Goal: Task Accomplishment & Management: Complete application form

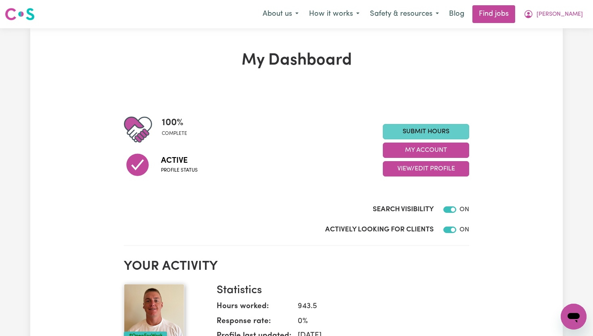
click at [448, 133] on link "Submit Hours" at bounding box center [426, 131] width 86 height 15
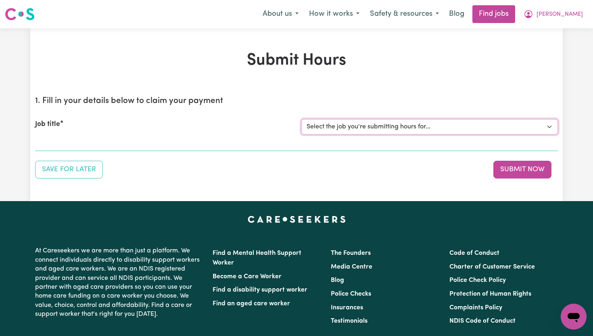
click at [446, 130] on select "Select the job you're submitting hours for... [William Sorrell] Support Worker …" at bounding box center [429, 126] width 257 height 15
select select "14121"
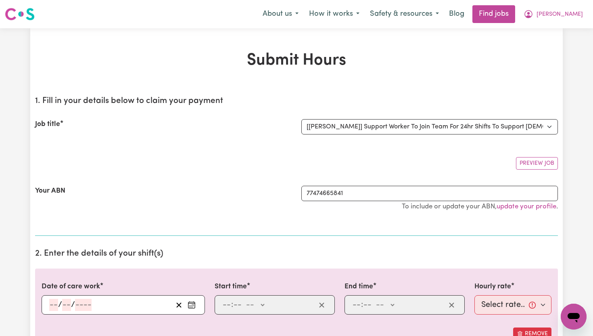
click at [191, 307] on icon "Enter the date of care work" at bounding box center [192, 305] width 8 height 8
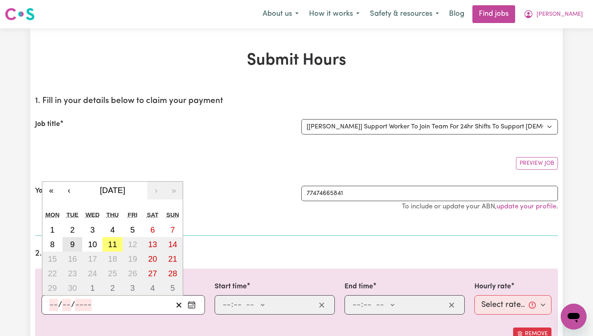
click at [77, 247] on button "9" at bounding box center [73, 244] width 20 height 15
type input "2025-09-09"
type input "9"
type input "2025"
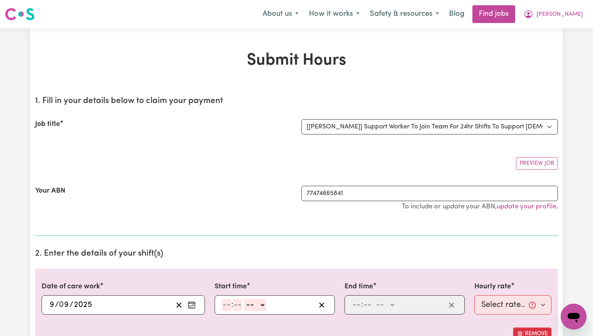
click at [228, 300] on input "number" at bounding box center [226, 305] width 9 height 12
type input "6"
type input "00"
click at [264, 303] on select "-- AM PM" at bounding box center [254, 305] width 22 height 12
select select "am"
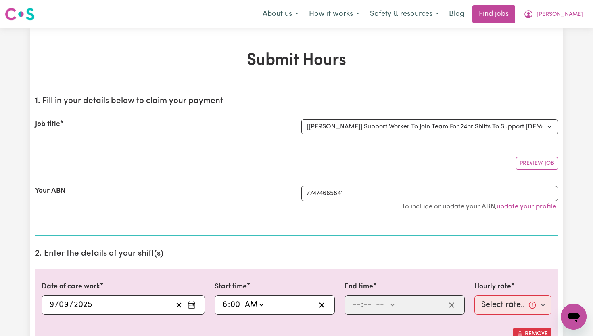
type input "06:00"
type input "0"
click at [356, 301] on input "number" at bounding box center [356, 305] width 9 height 12
type input "8"
type input "00"
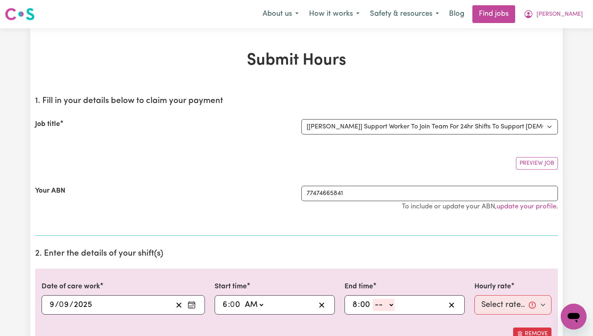
click at [390, 305] on select "-- AM PM" at bounding box center [384, 305] width 22 height 12
select select "pm"
type input "20:00"
type input "0"
click at [546, 306] on select "Select rate... $65.21 (Weekday) $91.76 (Saturday) $118.32 (Sunday) $144.87 (Pub…" at bounding box center [512, 304] width 77 height 19
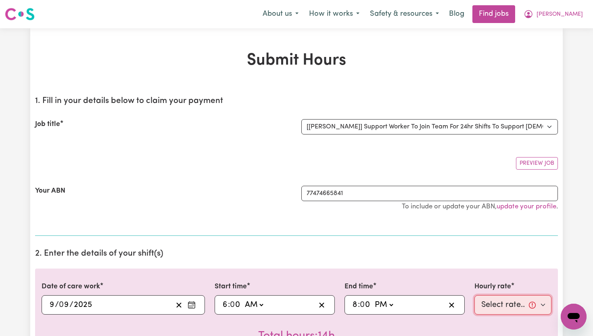
select select "65.21-Weekday"
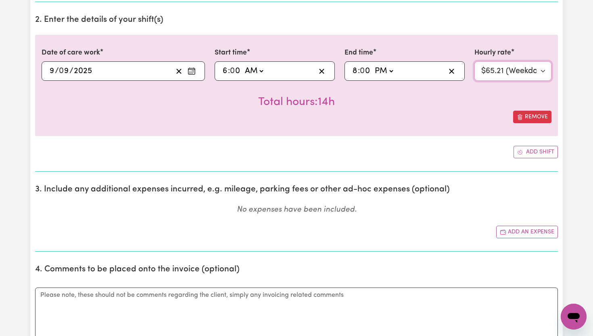
scroll to position [232, 0]
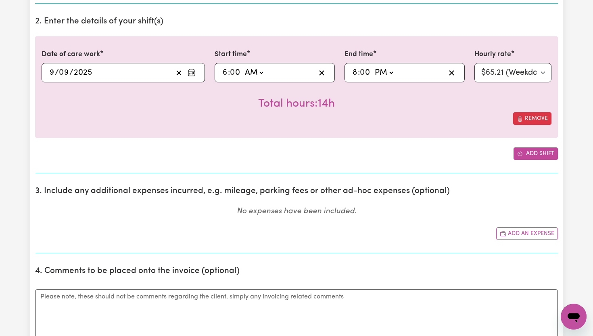
click at [540, 155] on button "Add shift" at bounding box center [536, 153] width 44 height 13
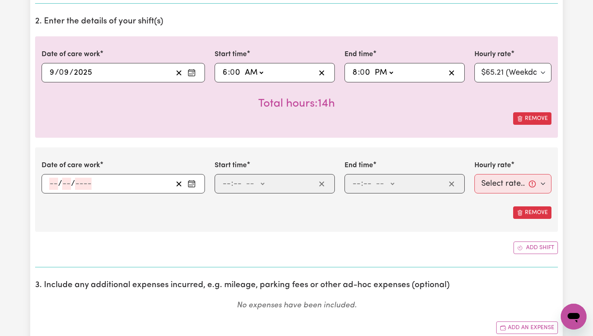
click at [193, 186] on icon "Enter the date of care work" at bounding box center [192, 184] width 8 height 8
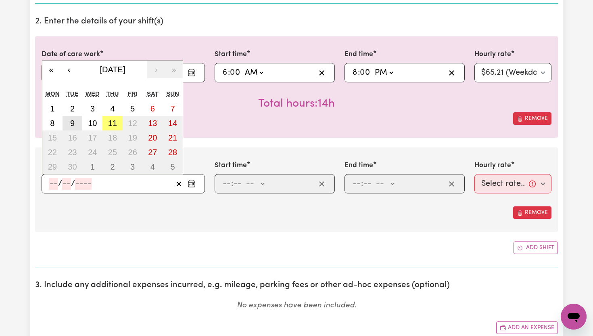
click at [72, 123] on abbr "9" at bounding box center [72, 123] width 4 height 9
type input "2025-09-09"
type input "9"
type input "2025"
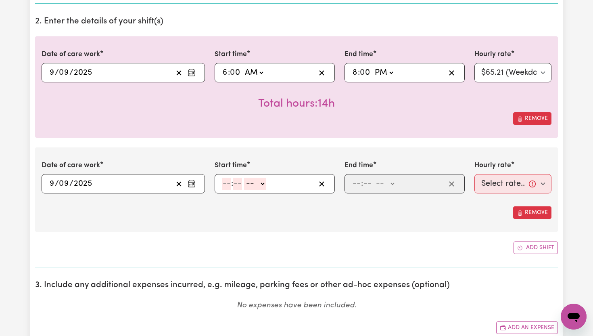
click at [228, 188] on input "number" at bounding box center [226, 184] width 9 height 12
type input "8"
type input "00"
click at [258, 185] on select "-- AM PM" at bounding box center [254, 184] width 22 height 12
select select "pm"
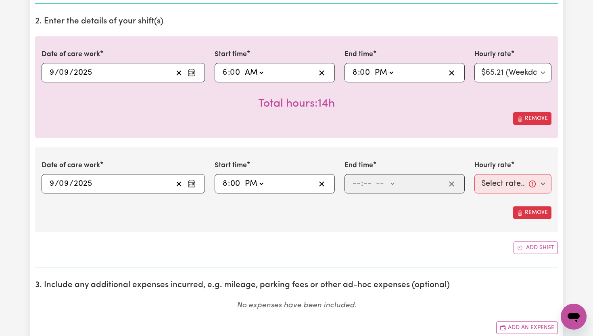
type input "20:00"
type input "0"
click at [358, 186] on input "number" at bounding box center [356, 184] width 9 height 12
type input "10"
type input "0"
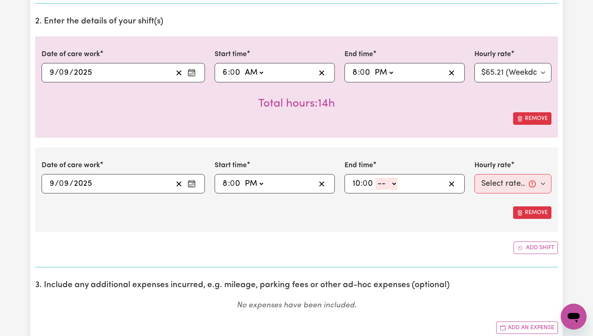
click at [394, 184] on select "-- AM PM" at bounding box center [387, 184] width 22 height 12
select select "pm"
type input "22:00"
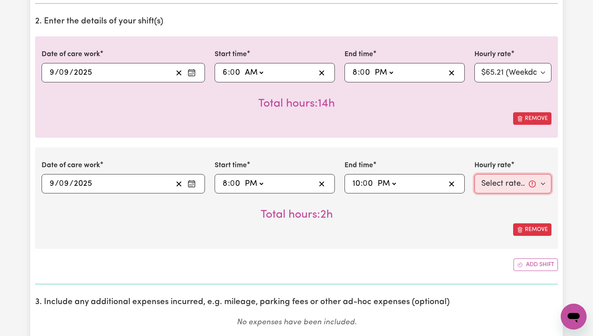
click at [545, 186] on select "Select rate... $65.21 (Weekday) $91.76 (Saturday) $118.32 (Sunday) $144.87 (Pub…" at bounding box center [512, 183] width 77 height 19
select select "71.85-EveningCare"
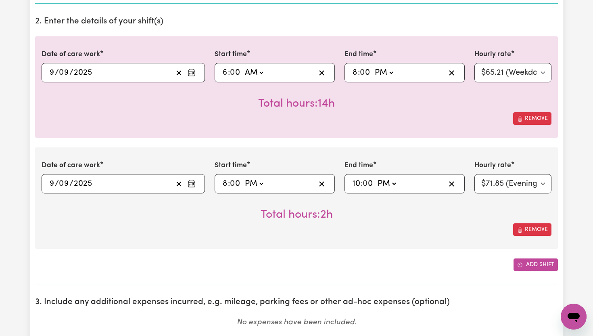
click at [535, 264] on button "Add shift" at bounding box center [536, 264] width 44 height 13
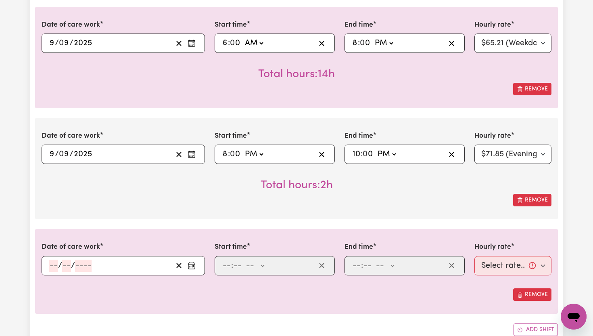
scroll to position [264, 0]
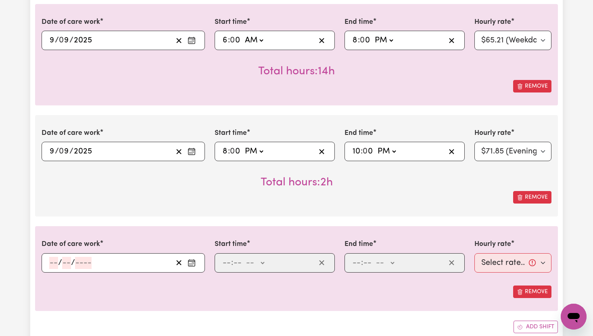
click at [192, 266] on icon "Enter the date of care work" at bounding box center [192, 263] width 8 height 8
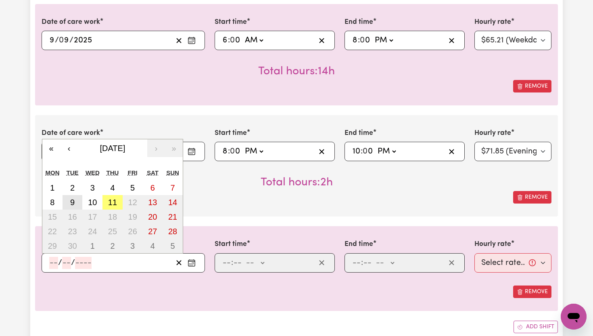
click at [75, 205] on button "9" at bounding box center [73, 202] width 20 height 15
type input "2025-09-09"
type input "9"
type input "2025"
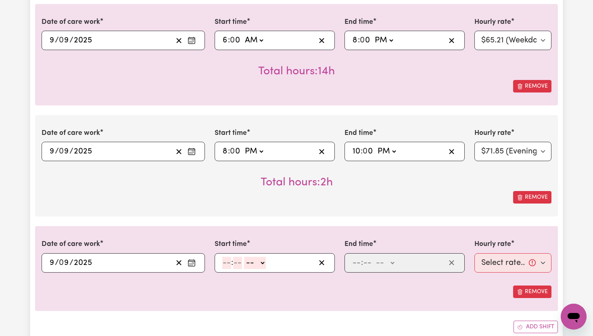
click at [229, 265] on input "number" at bounding box center [226, 263] width 9 height 12
type input "10"
type input "0"
click at [266, 264] on select "-- AM PM" at bounding box center [257, 263] width 22 height 12
select select "pm"
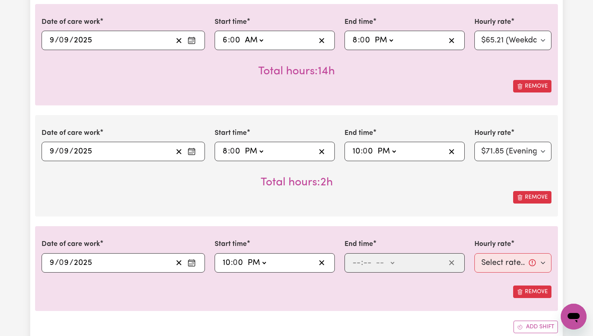
type input "22:00"
click at [358, 260] on input "number" at bounding box center [356, 263] width 9 height 12
type input "11"
type input "00"
click at [391, 266] on select "-- AM PM" at bounding box center [385, 263] width 22 height 12
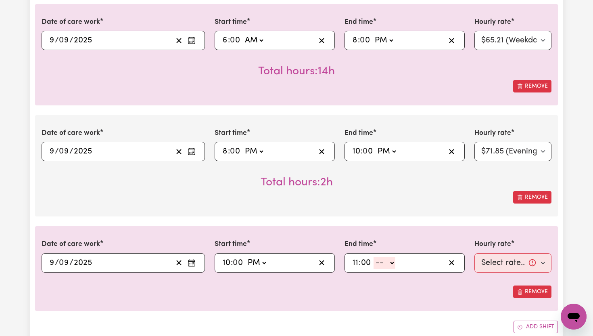
select select "pm"
type input "23:00"
type input "0"
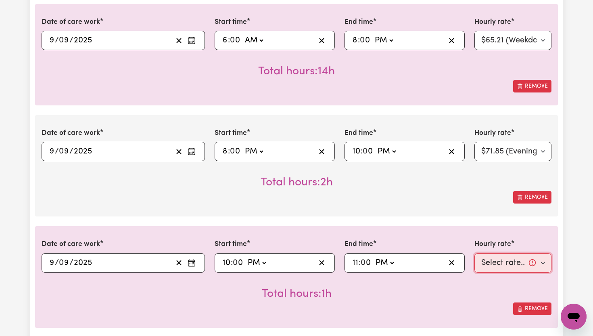
click at [543, 265] on select "Select rate... $65.21 (Weekday) $91.76 (Saturday) $118.32 (Sunday) $144.87 (Pub…" at bounding box center [512, 262] width 77 height 19
select select "276.32-Overnight"
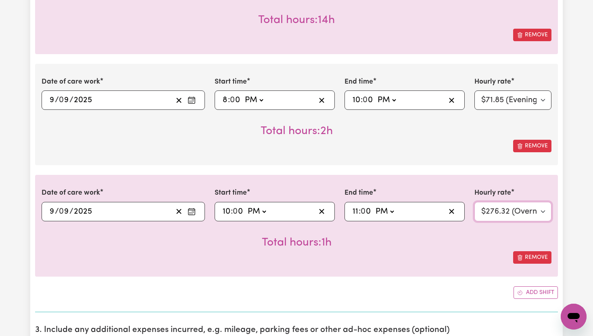
scroll to position [322, 0]
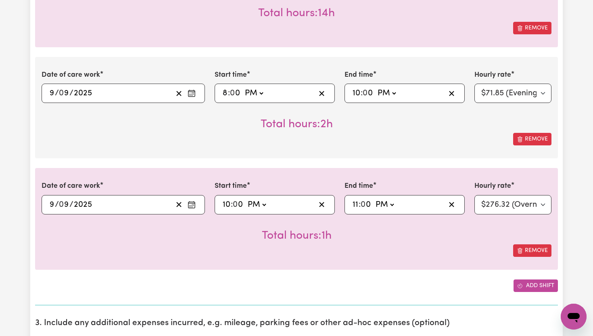
click at [539, 286] on button "Add shift" at bounding box center [536, 285] width 44 height 13
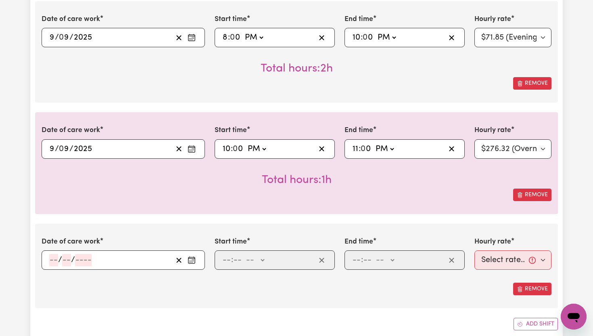
scroll to position [378, 0]
click at [191, 263] on rect "Enter the date of care work" at bounding box center [191, 260] width 6 height 6
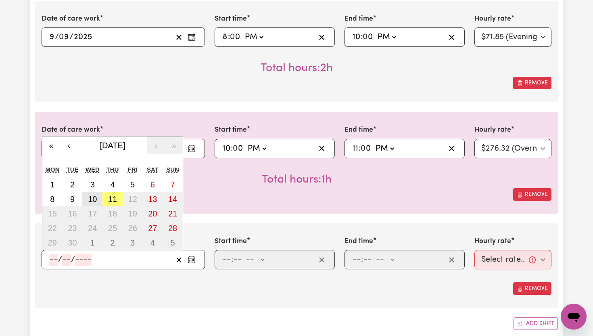
click at [95, 199] on abbr "10" at bounding box center [92, 198] width 9 height 9
type input "2025-09-10"
type input "10"
type input "9"
type input "2025"
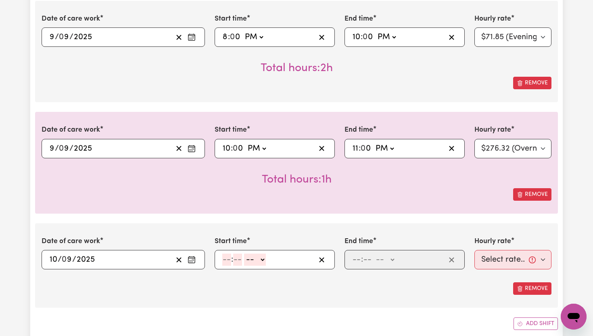
click at [227, 254] on input "number" at bounding box center [226, 259] width 9 height 12
type input "6"
type input "00"
click at [261, 259] on select "-- AM PM" at bounding box center [254, 259] width 22 height 12
select select "am"
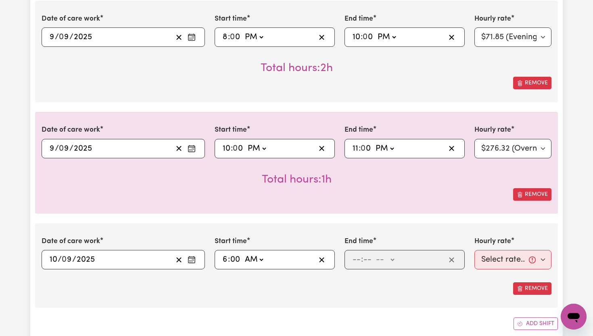
type input "06:00"
type input "0"
click at [355, 259] on input "number" at bounding box center [356, 259] width 9 height 12
type input "8"
type input "00"
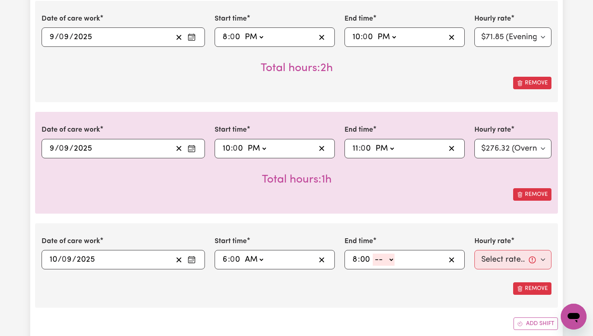
click at [393, 258] on select "-- AM PM" at bounding box center [384, 259] width 22 height 12
select select "pm"
type input "20:00"
type input "0"
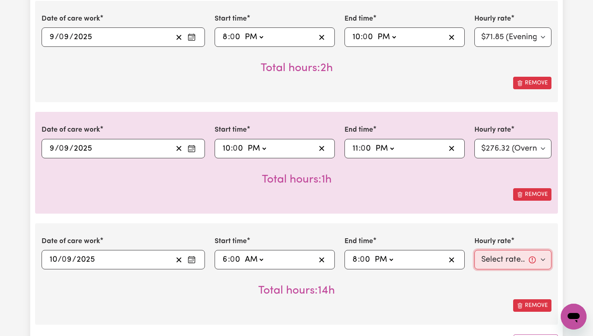
click at [543, 260] on select "Select rate... $65.21 (Weekday) $91.76 (Saturday) $118.32 (Sunday) $144.87 (Pub…" at bounding box center [512, 259] width 77 height 19
select select "65.21-Weekday"
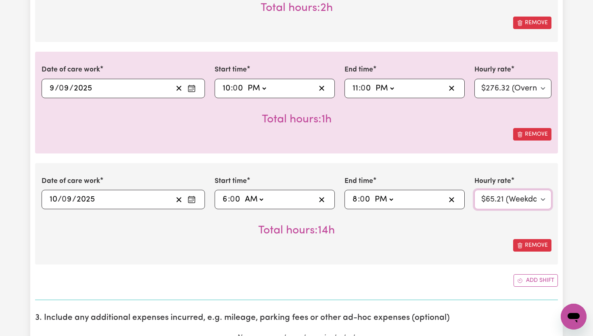
scroll to position [440, 0]
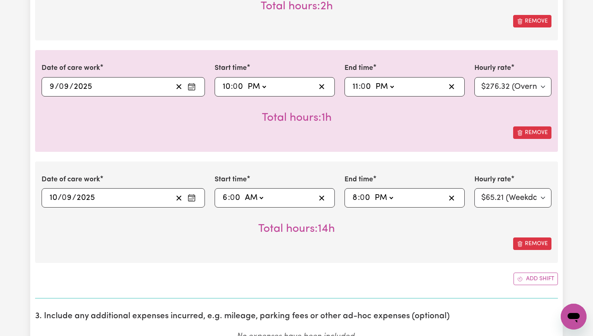
click at [538, 274] on button "Add shift" at bounding box center [536, 278] width 44 height 13
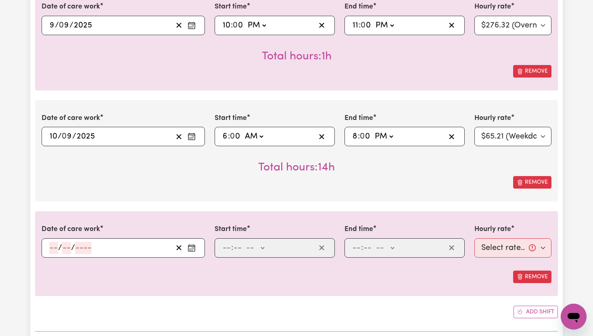
scroll to position [505, 0]
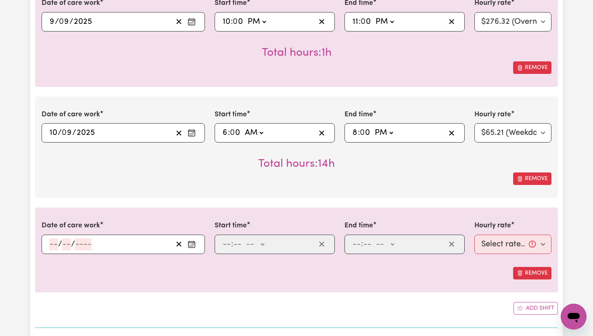
click at [193, 242] on icon "Enter the date of care work" at bounding box center [192, 244] width 8 height 8
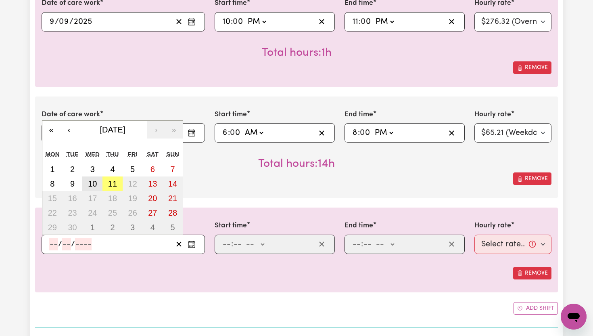
drag, startPoint x: 543, startPoint y: 260, endPoint x: 96, endPoint y: 182, distance: 453.0
click at [96, 182] on abbr "10" at bounding box center [92, 183] width 9 height 9
type input "2025-09-10"
type input "10"
type input "9"
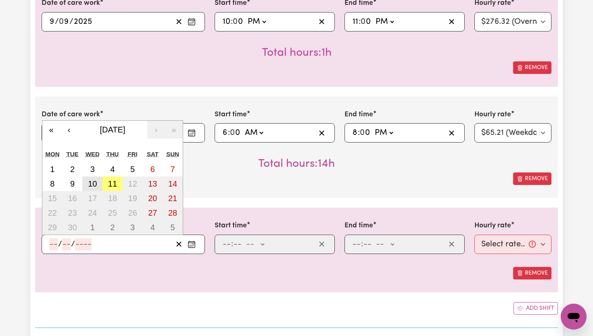
type input "2025"
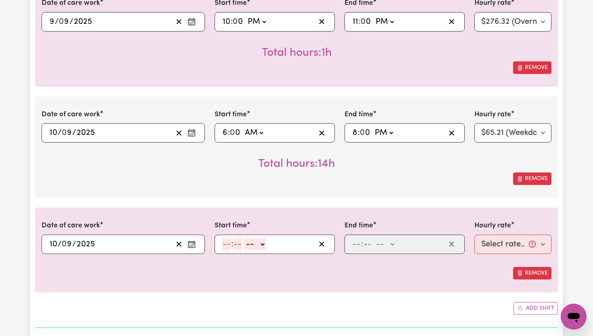
click at [227, 242] on input "number" at bounding box center [226, 244] width 9 height 12
type input "8"
type input "00"
click at [263, 247] on select "-- AM PM" at bounding box center [254, 244] width 22 height 12
select select "pm"
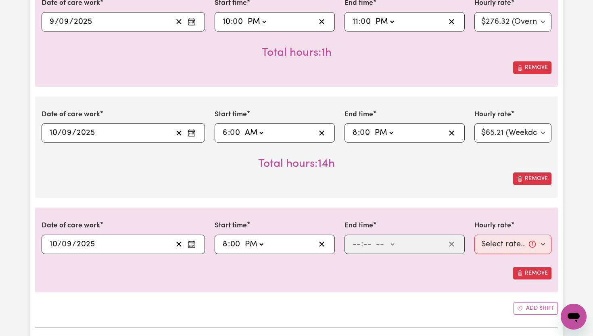
type input "20:00"
type input "0"
click at [358, 246] on input "number" at bounding box center [356, 244] width 9 height 12
type input "10"
type input "0"
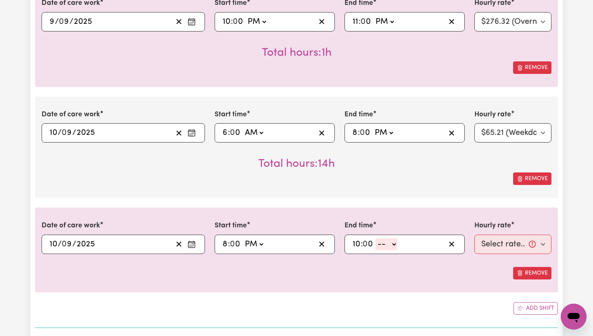
click at [396, 247] on select "-- AM PM" at bounding box center [387, 244] width 22 height 12
select select "pm"
type input "22:00"
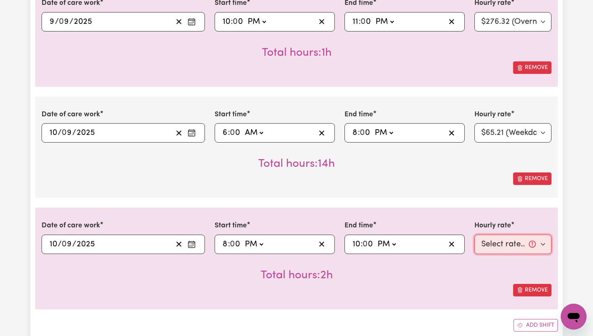
click at [542, 240] on select "Select rate... $65.21 (Weekday) $91.76 (Saturday) $118.32 (Sunday) $144.87 (Pub…" at bounding box center [512, 243] width 77 height 19
select select "71.85-EveningCare"
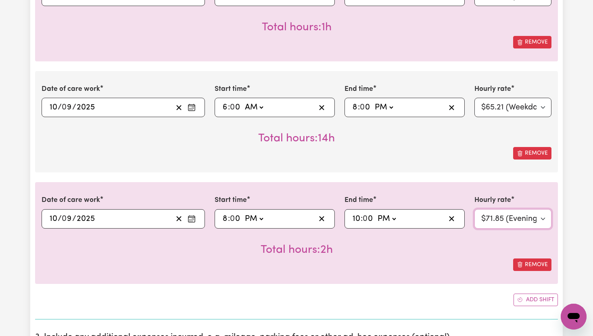
scroll to position [532, 0]
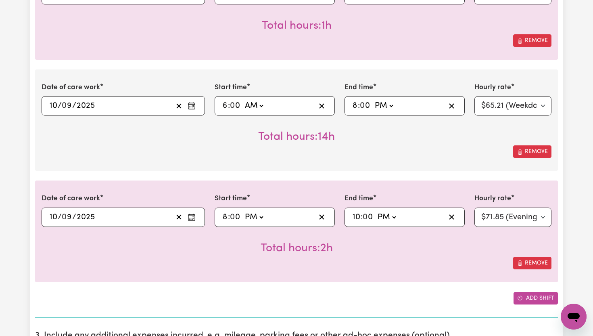
click at [536, 301] on button "Add shift" at bounding box center [536, 298] width 44 height 13
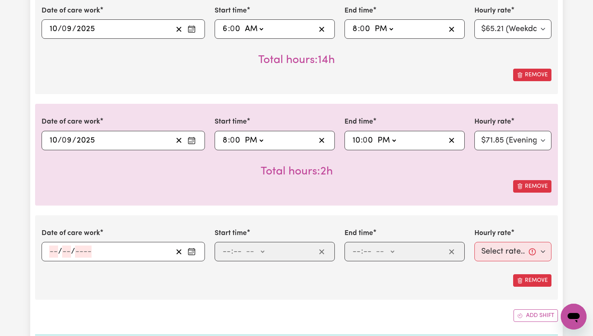
scroll to position [610, 0]
click at [193, 252] on icon "Enter the date of care work" at bounding box center [192, 251] width 8 height 8
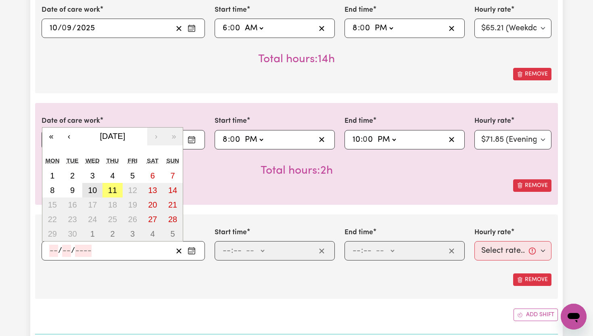
click at [95, 191] on abbr "10" at bounding box center [92, 190] width 9 height 9
type input "2025-09-10"
type input "10"
type input "9"
type input "2025"
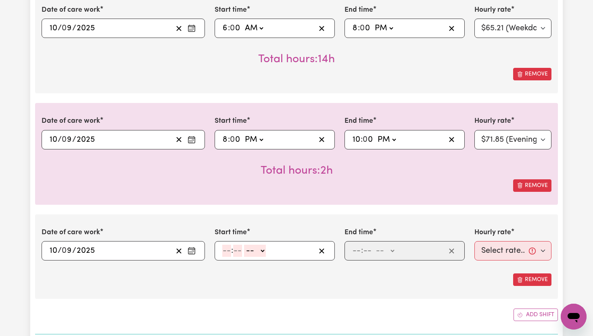
click at [230, 249] on input "number" at bounding box center [226, 251] width 9 height 12
type input "10"
type input "0"
click at [266, 253] on select "-- AM PM" at bounding box center [257, 251] width 22 height 12
select select "pm"
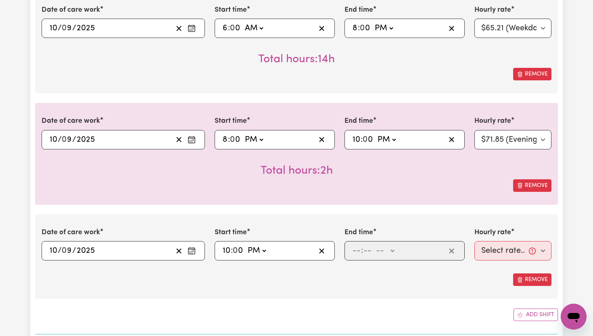
type input "22:00"
click at [358, 255] on input "number" at bounding box center [356, 251] width 9 height 12
type input "11"
type input "00"
click at [392, 253] on select "-- AM PM" at bounding box center [385, 251] width 22 height 12
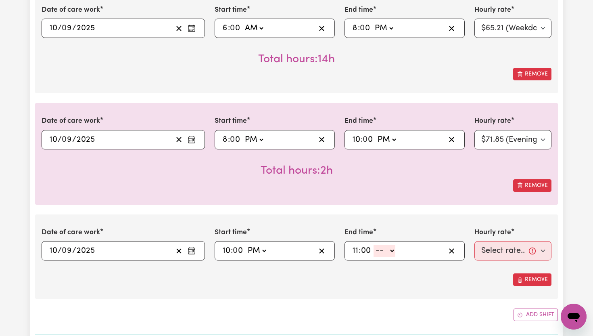
select select "pm"
type input "23:00"
type input "0"
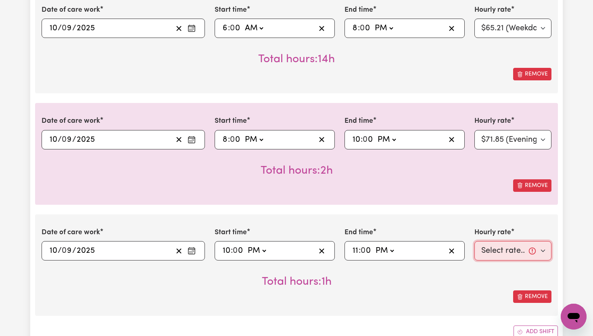
click at [543, 251] on select "Select rate... $65.21 (Weekday) $91.76 (Saturday) $118.32 (Sunday) $144.87 (Pub…" at bounding box center [512, 250] width 77 height 19
select select "276.32-Overnight"
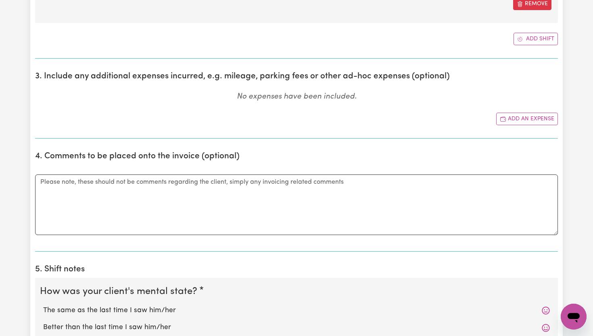
scroll to position [910, 0]
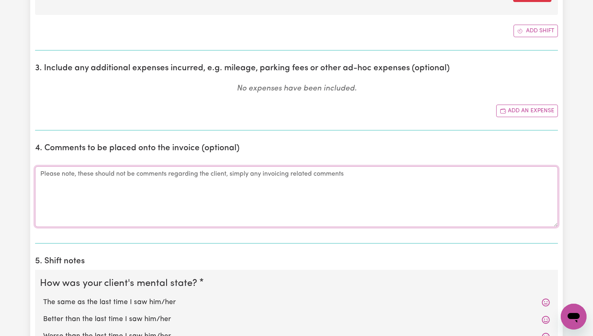
click at [393, 209] on textarea "Comments" at bounding box center [296, 196] width 523 height 61
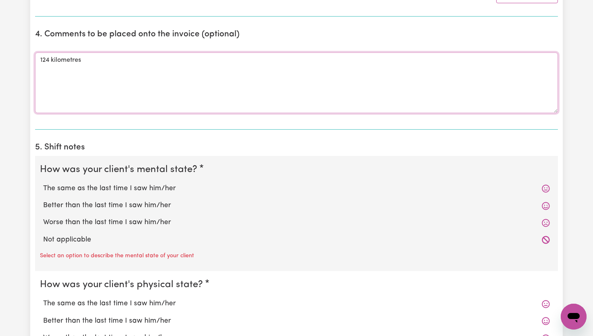
scroll to position [1032, 0]
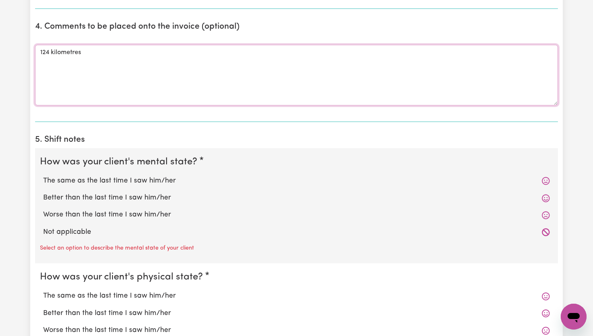
type textarea "124 kilometres"
click at [167, 178] on label "The same as the last time I saw him/her" at bounding box center [296, 181] width 507 height 10
click at [43, 176] on input "The same as the last time I saw him/her" at bounding box center [43, 175] width 0 height 0
radio input "true"
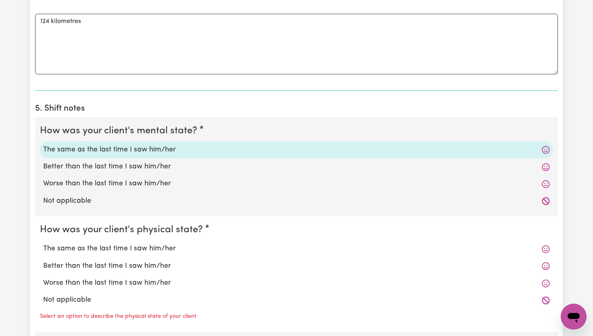
scroll to position [1064, 0]
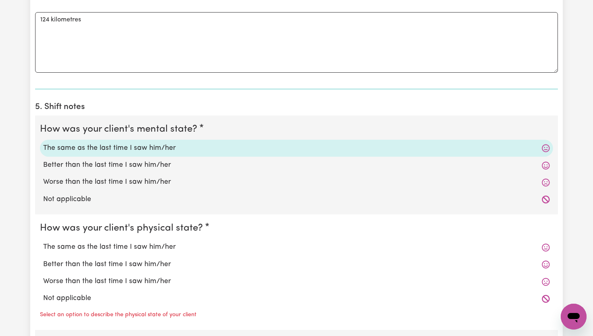
click at [134, 246] on label "The same as the last time I saw him/her" at bounding box center [296, 247] width 507 height 10
click at [43, 242] on input "The same as the last time I saw him/her" at bounding box center [43, 241] width 0 height 0
radio input "true"
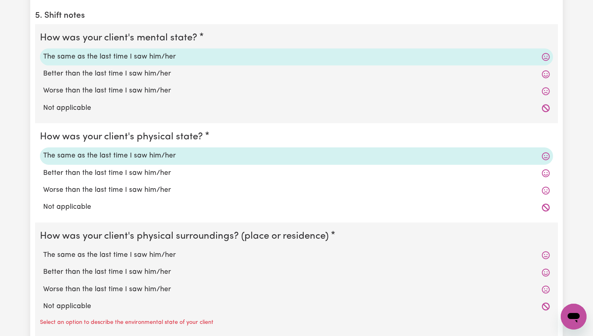
scroll to position [1158, 0]
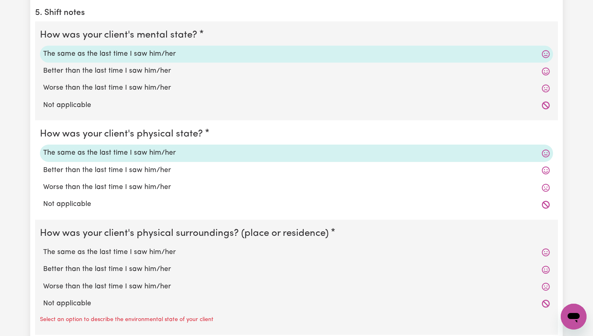
click at [134, 252] on label "The same as the last time I saw him/her" at bounding box center [296, 252] width 507 height 10
click at [43, 247] on input "The same as the last time I saw him/her" at bounding box center [43, 247] width 0 height 0
radio input "true"
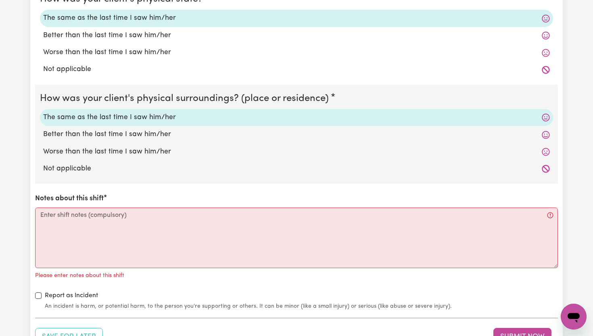
scroll to position [1300, 0]
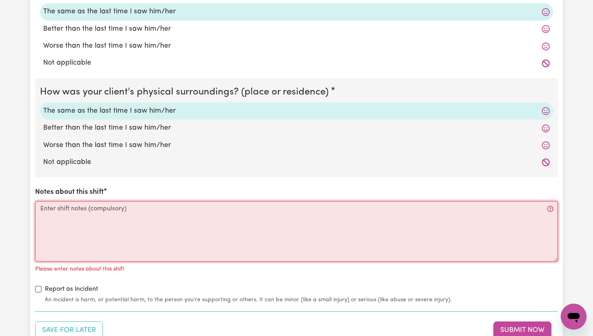
click at [140, 232] on textarea "Notes about this shift" at bounding box center [296, 231] width 523 height 61
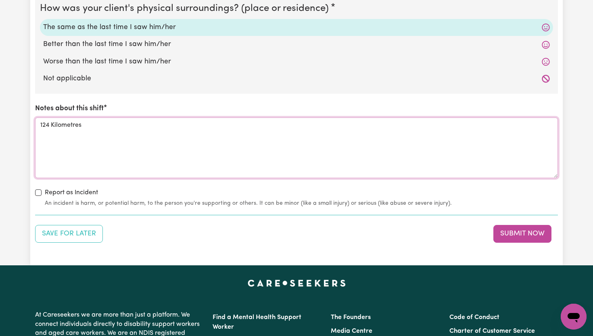
scroll to position [1384, 0]
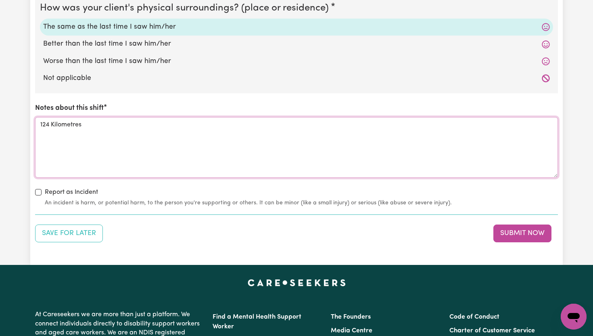
click at [202, 152] on textarea "124 Kilometres" at bounding box center [296, 147] width 523 height 61
type textarea "1"
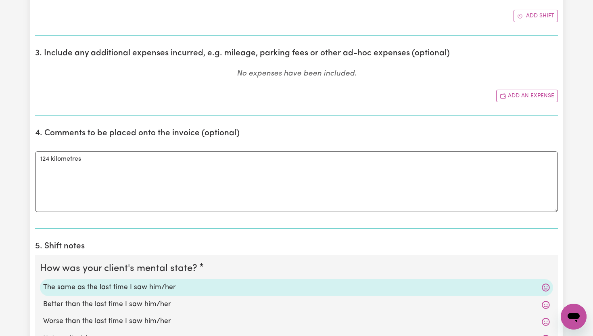
scroll to position [830, 0]
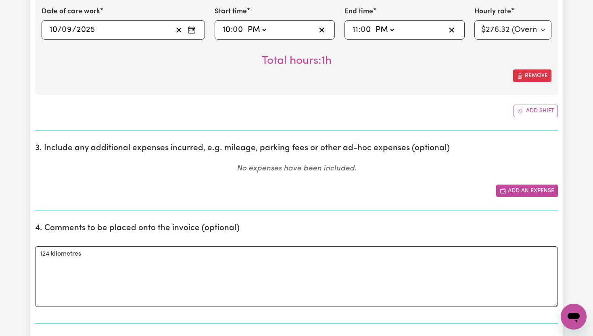
click at [521, 194] on button "Add an expense" at bounding box center [527, 190] width 62 height 13
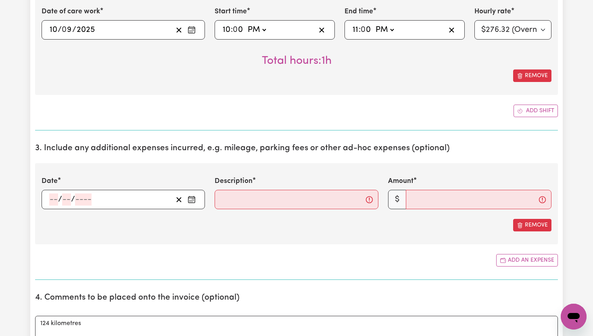
click at [194, 202] on icon "Enter the date of expense" at bounding box center [192, 199] width 8 height 8
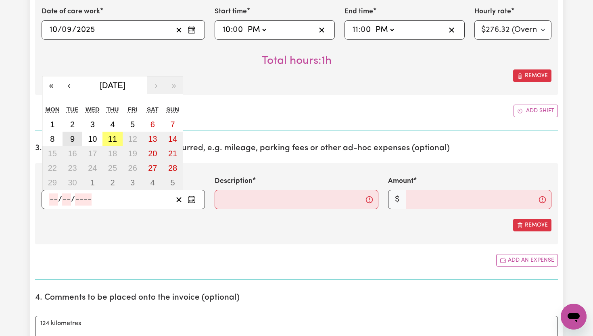
click at [77, 140] on button "9" at bounding box center [73, 139] width 20 height 15
type input "2025-09-09"
type input "9"
type input "2025"
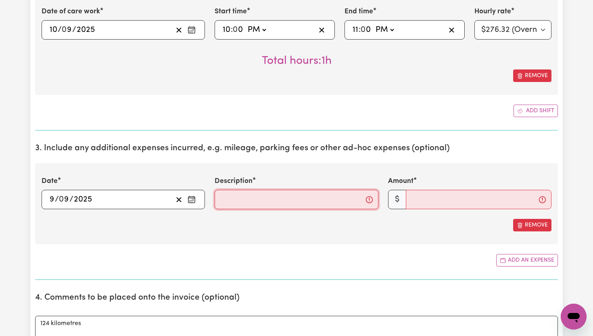
click at [243, 197] on input "Description" at bounding box center [296, 199] width 163 height 19
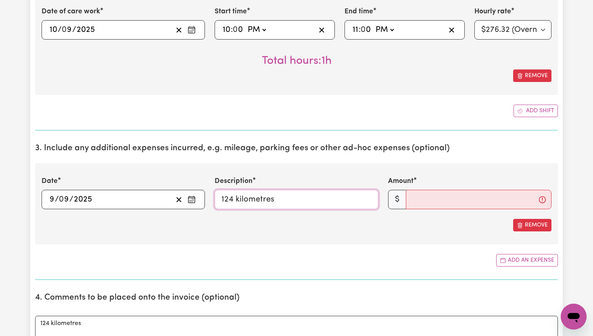
type input "124 kilometres"
click at [433, 204] on input "Amount" at bounding box center [479, 199] width 146 height 19
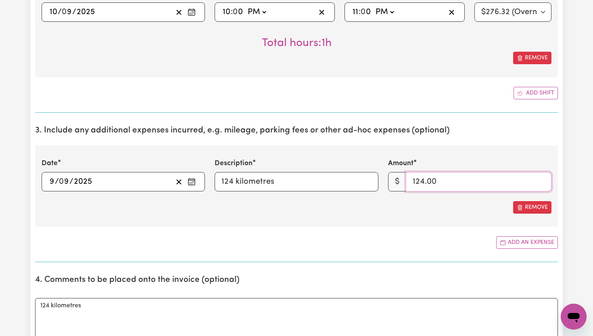
type input "124.00"
click at [468, 286] on section "4. Comments to be placed onto the invoice (optional) Comments 124 kilometres" at bounding box center [296, 321] width 523 height 107
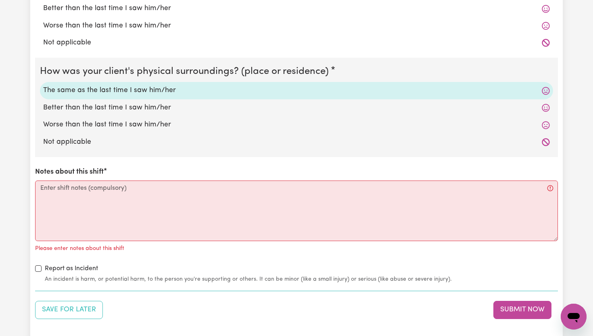
scroll to position [1395, 0]
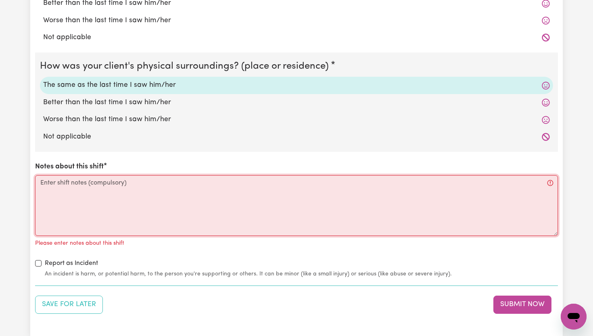
click at [345, 210] on textarea "Notes about this shift" at bounding box center [296, 205] width 523 height 61
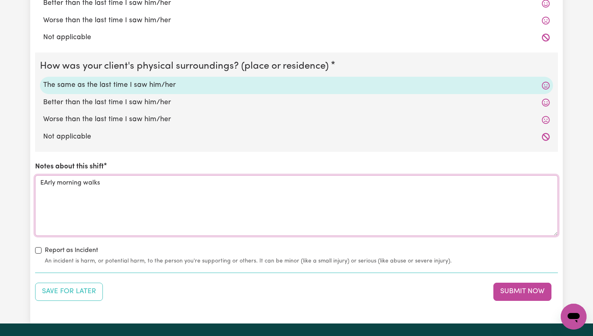
click at [46, 182] on textarea "EArly morning walks" at bounding box center [296, 205] width 523 height 61
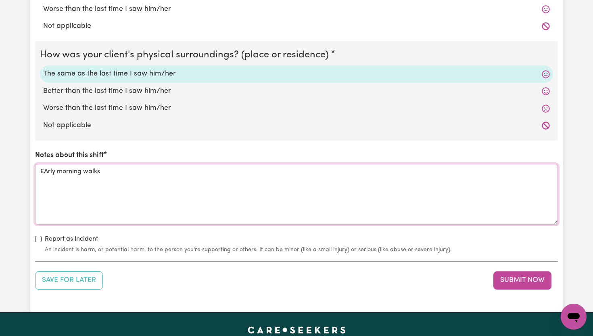
scroll to position [1407, 0]
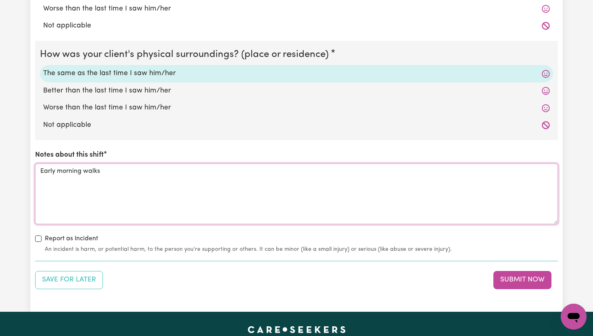
click at [124, 172] on textarea "Early morning walks" at bounding box center [296, 193] width 523 height 61
click at [82, 183] on textarea "Early morning walks Stopped offfor coffee" at bounding box center [296, 193] width 523 height 61
click at [110, 184] on textarea "Early morning walks Stopped off coffee" at bounding box center [296, 193] width 523 height 61
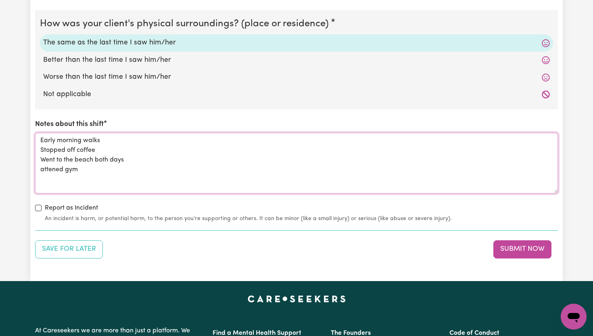
scroll to position [1438, 0]
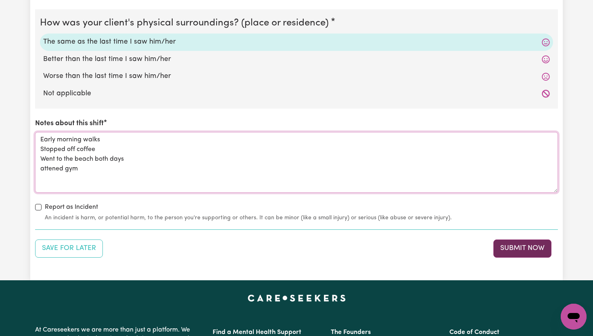
type textarea "Early morning walks Stopped off coffee Went to the beach both days attened gym"
click at [525, 251] on button "Submit Now" at bounding box center [522, 248] width 58 height 18
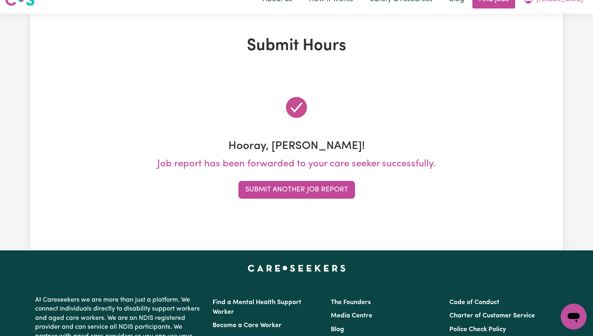
scroll to position [0, 0]
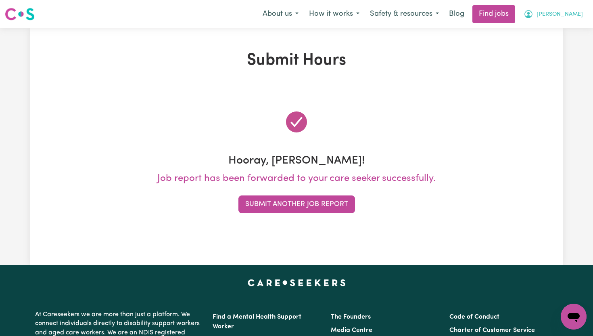
click at [575, 13] on span "[PERSON_NAME]" at bounding box center [560, 14] width 46 height 9
click at [569, 42] on link "My Dashboard" at bounding box center [556, 46] width 64 height 15
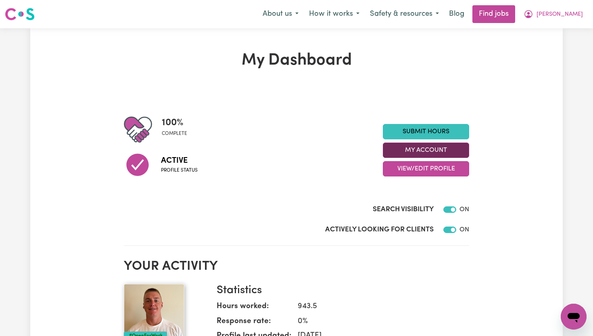
click at [440, 145] on button "My Account" at bounding box center [426, 149] width 86 height 15
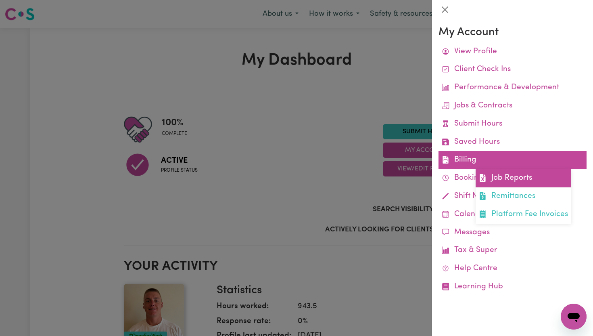
click at [494, 177] on link "Job Reports" at bounding box center [524, 178] width 96 height 18
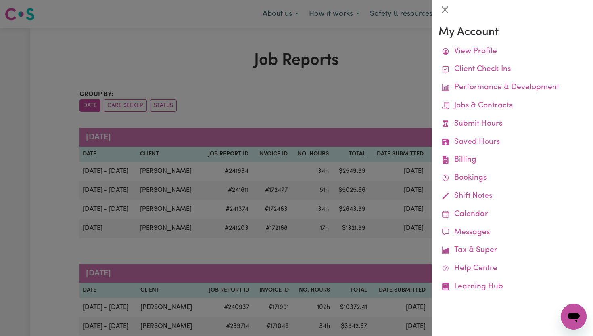
click at [364, 59] on div at bounding box center [296, 168] width 593 height 336
